Goal: Task Accomplishment & Management: Manage account settings

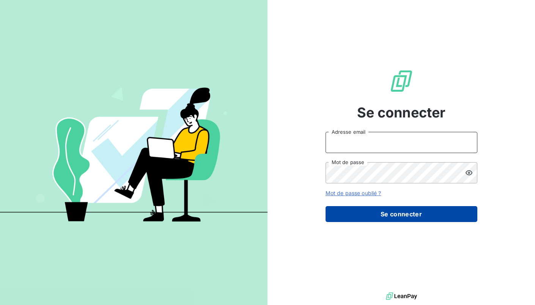
type input "[EMAIL_ADDRESS][DOMAIN_NAME]"
click at [390, 216] on button "Se connecter" at bounding box center [402, 214] width 152 height 16
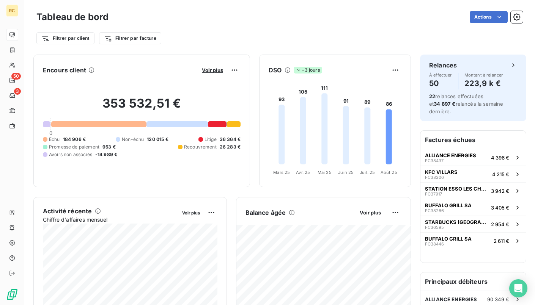
click at [396, 70] on html "RC 50 3 Tableau de bord Actions Filtrer par client Filtrer par facture Encours …" at bounding box center [267, 152] width 535 height 305
click at [287, 173] on html "RC 50 3 Tableau de bord Actions Filtrer par client Filtrer par facture Encours …" at bounding box center [267, 152] width 535 height 305
